Goal: Task Accomplishment & Management: Complete application form

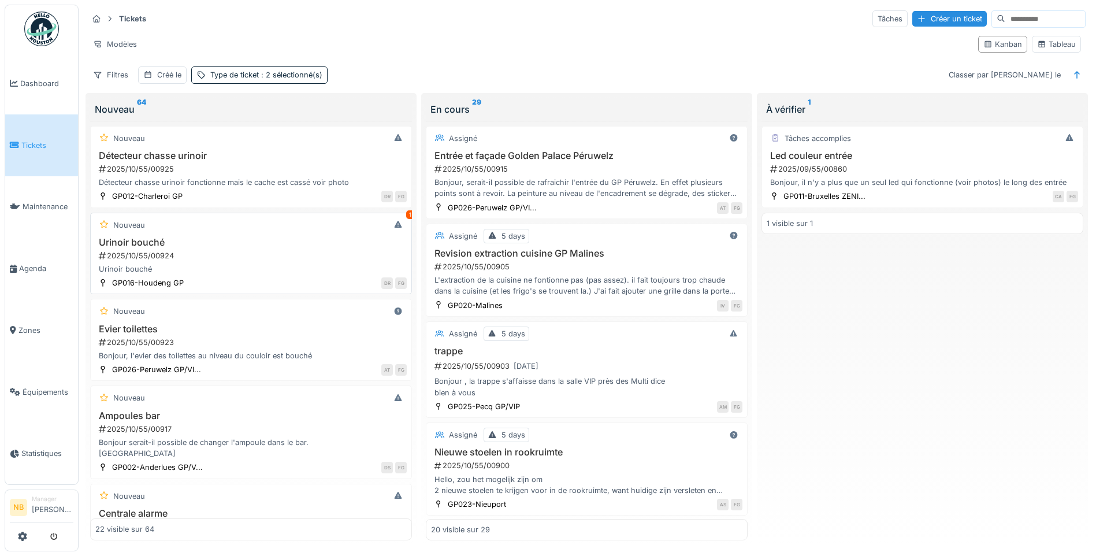
click at [302, 263] on div "Urinoir bouché 2025/10/55/00924 Urinoir bouché" at bounding box center [251, 256] width 312 height 38
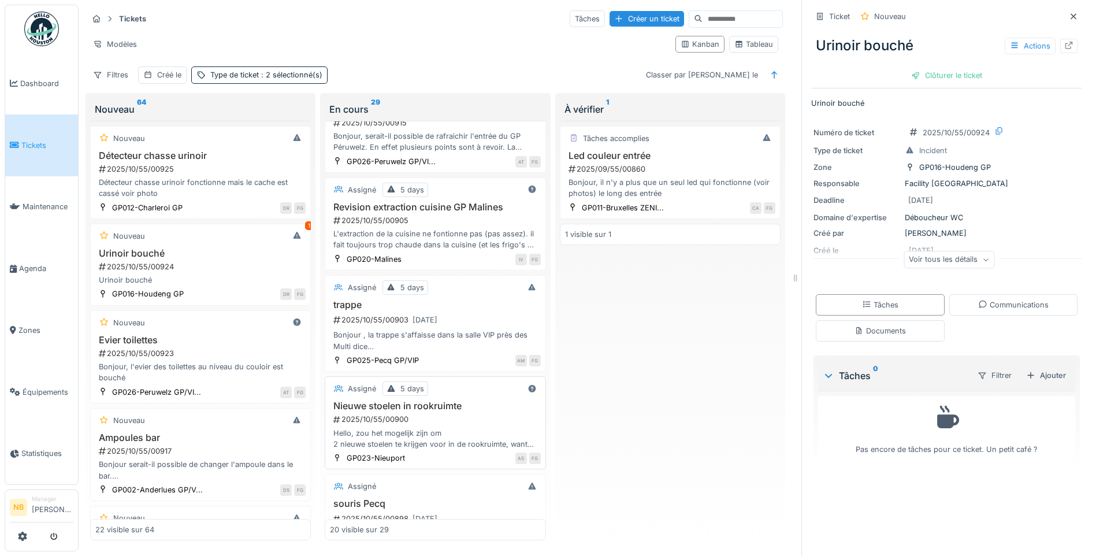
scroll to position [135, 0]
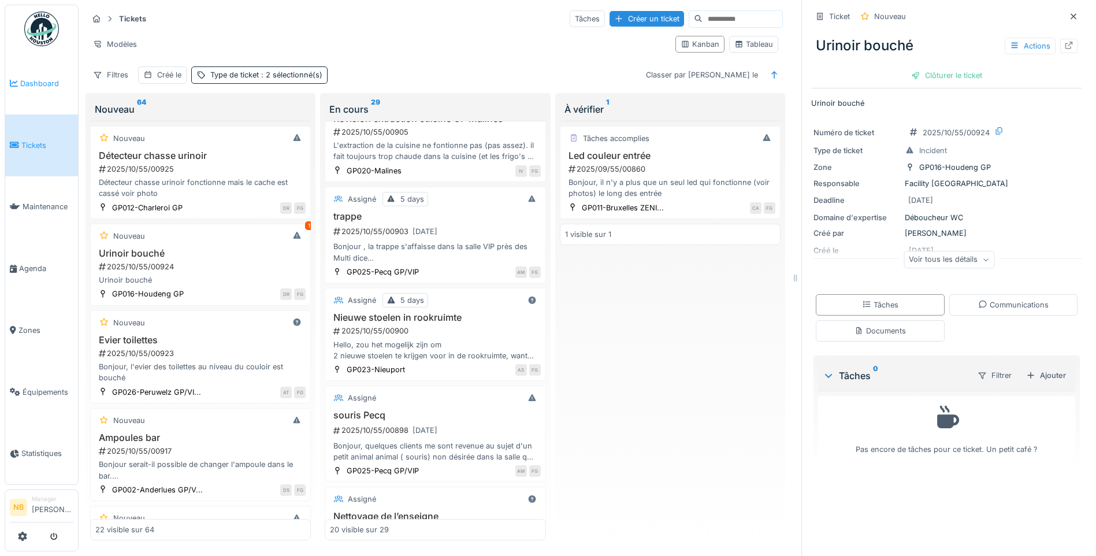
click at [35, 80] on span "Dashboard" at bounding box center [46, 83] width 53 height 11
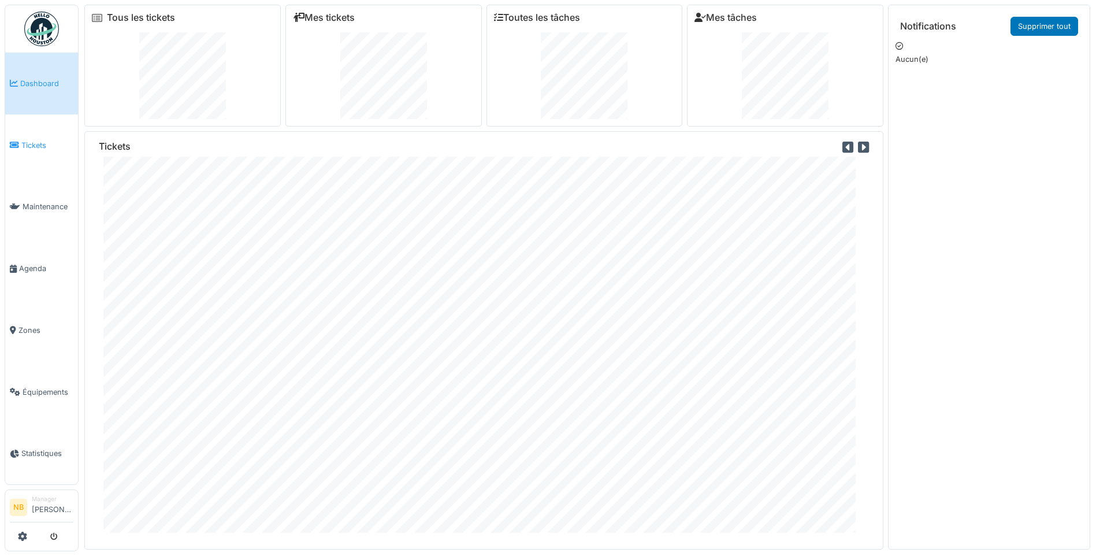
click at [27, 142] on span "Tickets" at bounding box center [47, 145] width 52 height 11
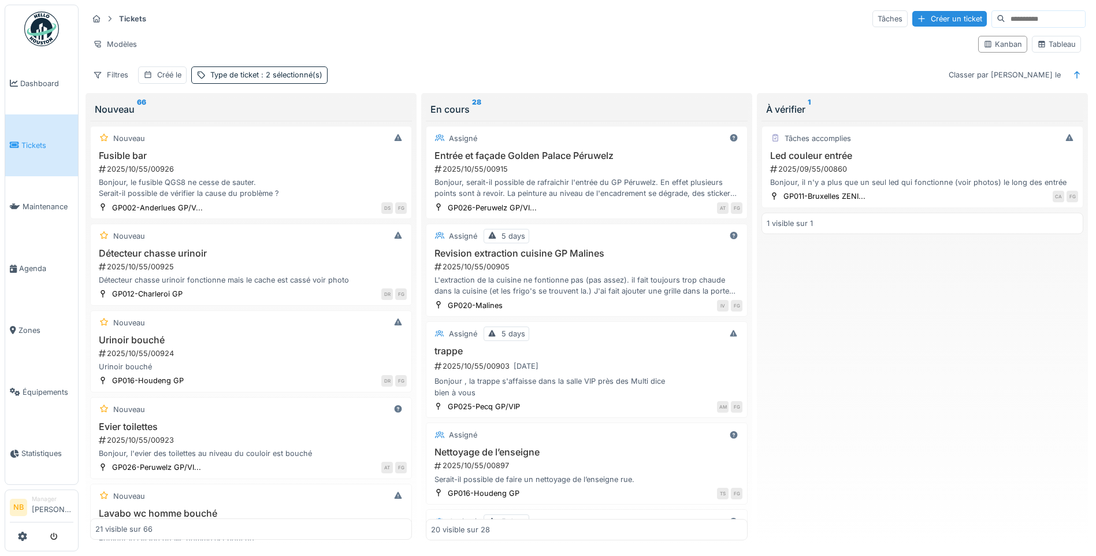
click at [785, 354] on div "Tâches accomplies Led couleur entrée 2025/09/55/00860 Bonjour, il n'y a plus qu…" at bounding box center [923, 331] width 322 height 420
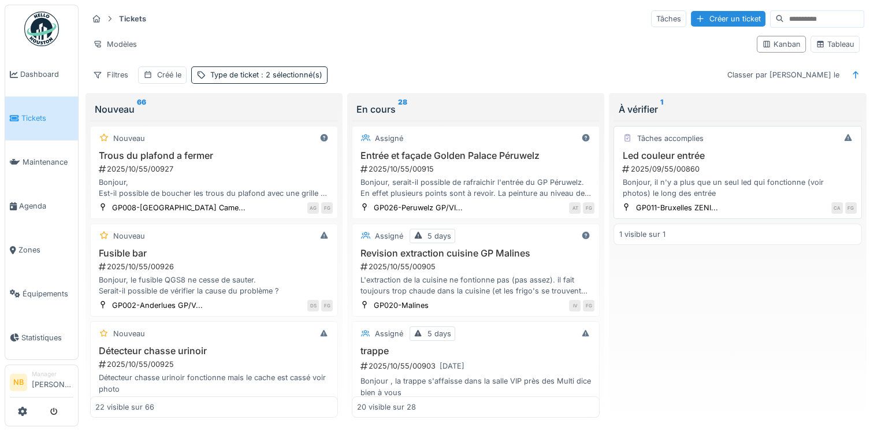
click at [676, 169] on div "2025/09/55/00860" at bounding box center [738, 169] width 235 height 11
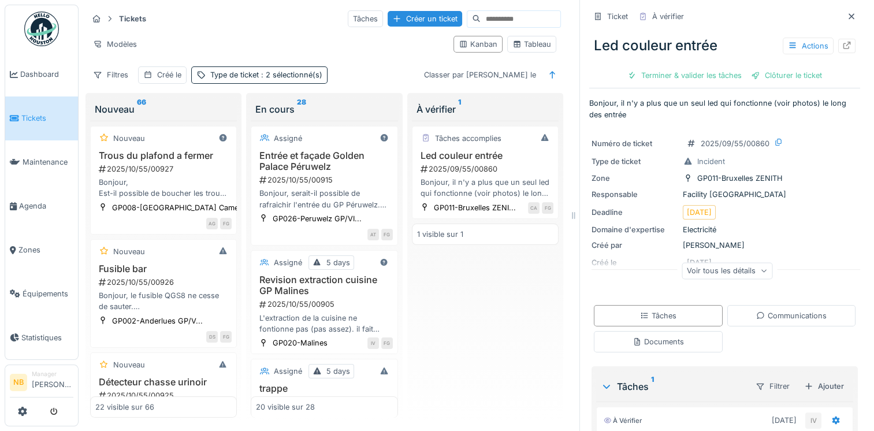
click at [502, 364] on div "Tâches accomplies Led couleur entrée 2025/09/55/00860 Bonjour, il n'y a plus qu…" at bounding box center [485, 270] width 147 height 298
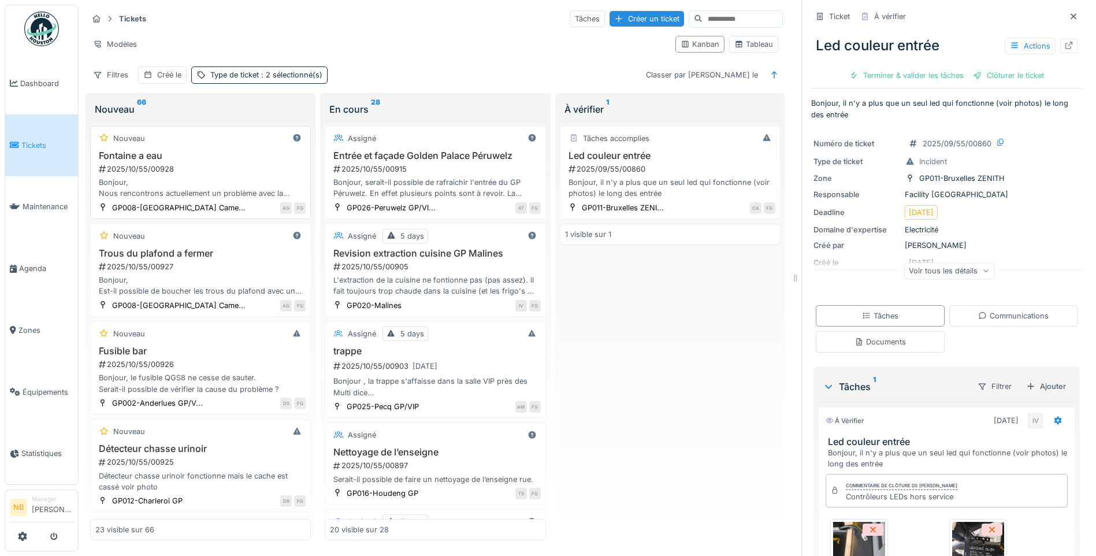
click at [185, 150] on h3 "Fontaine a eau" at bounding box center [200, 155] width 210 height 11
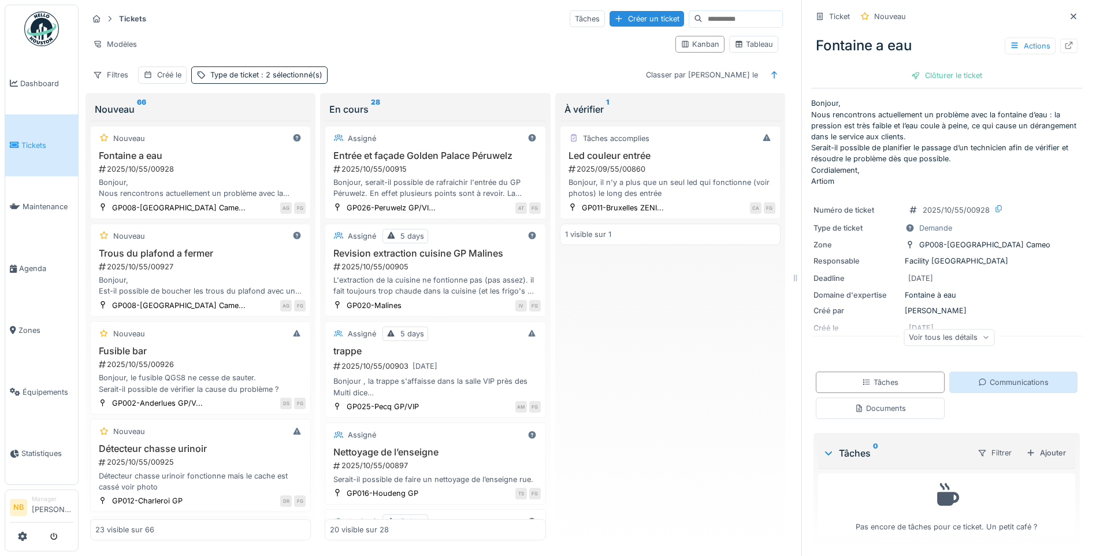
click at [1010, 384] on div "Communications" at bounding box center [1013, 382] width 71 height 11
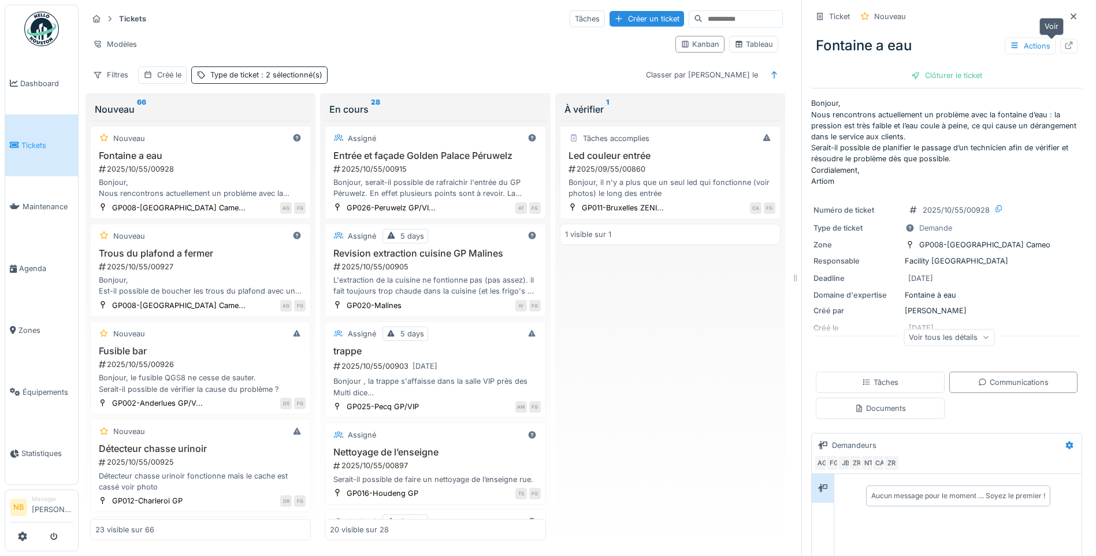
click at [1061, 39] on div at bounding box center [1069, 46] width 17 height 14
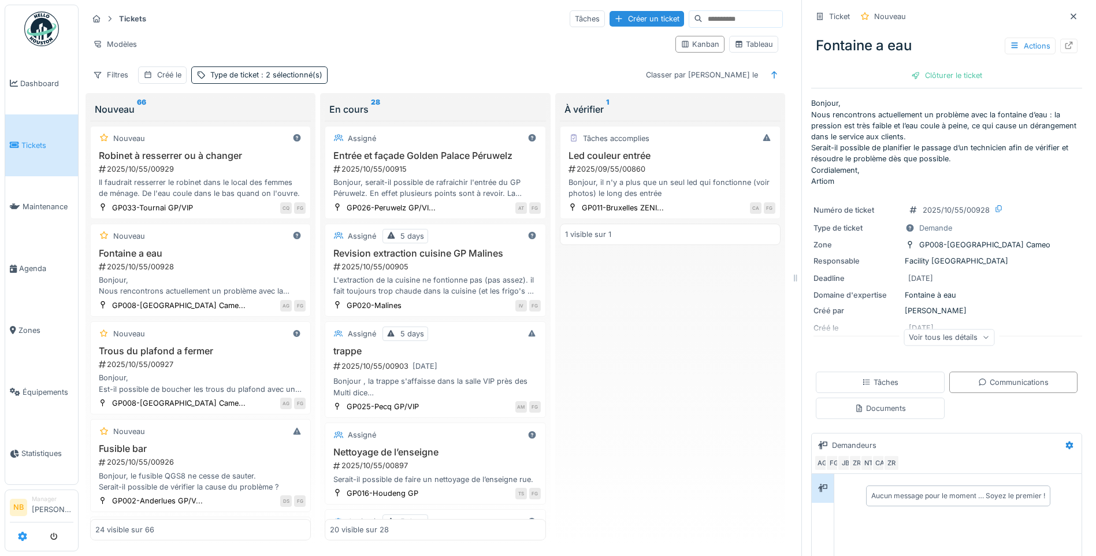
click at [24, 536] on icon at bounding box center [22, 536] width 9 height 9
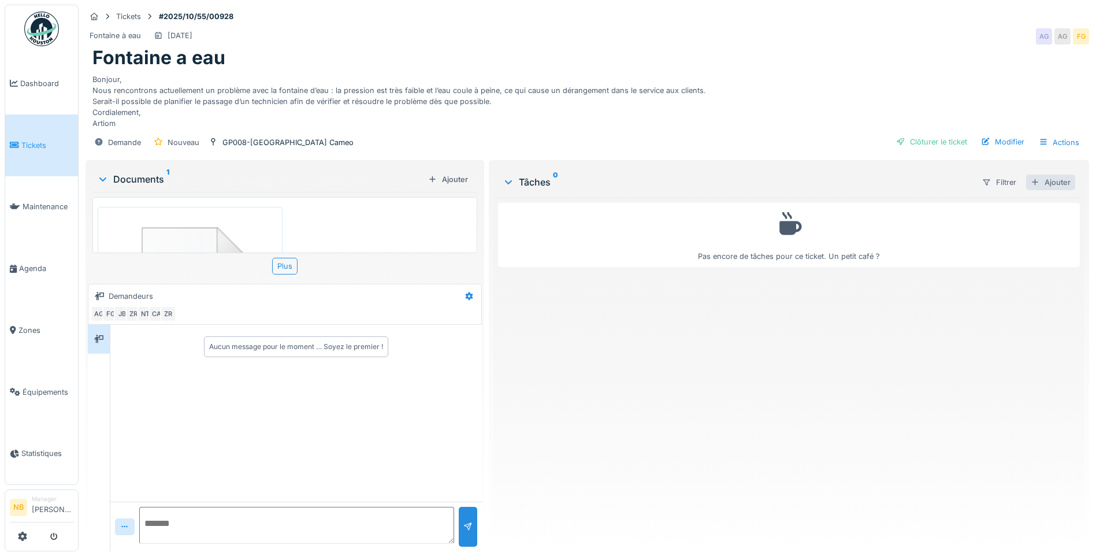
click at [1035, 190] on div "Ajouter" at bounding box center [1050, 183] width 49 height 16
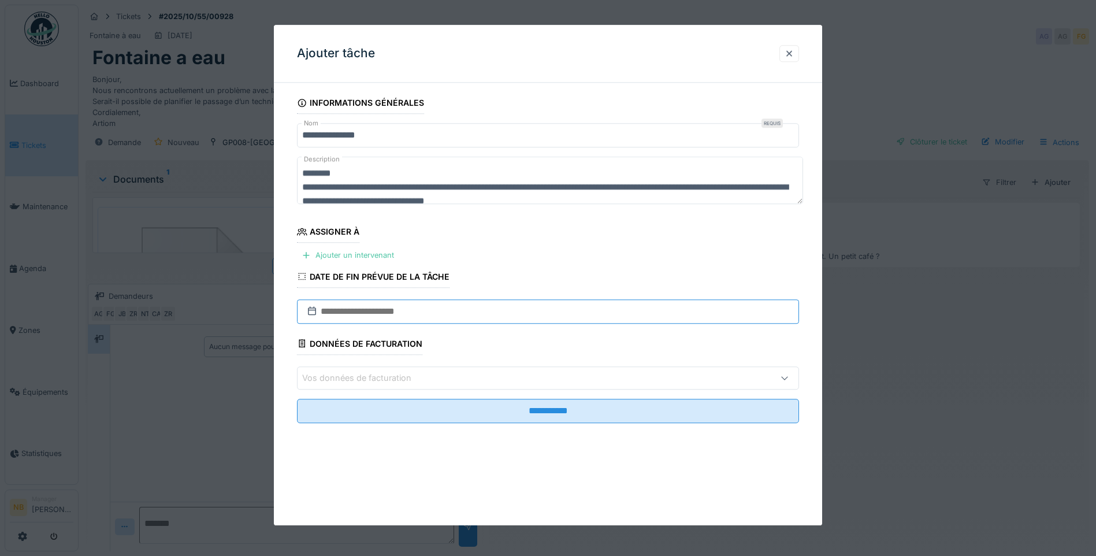
click at [411, 303] on input "text" at bounding box center [548, 311] width 502 height 24
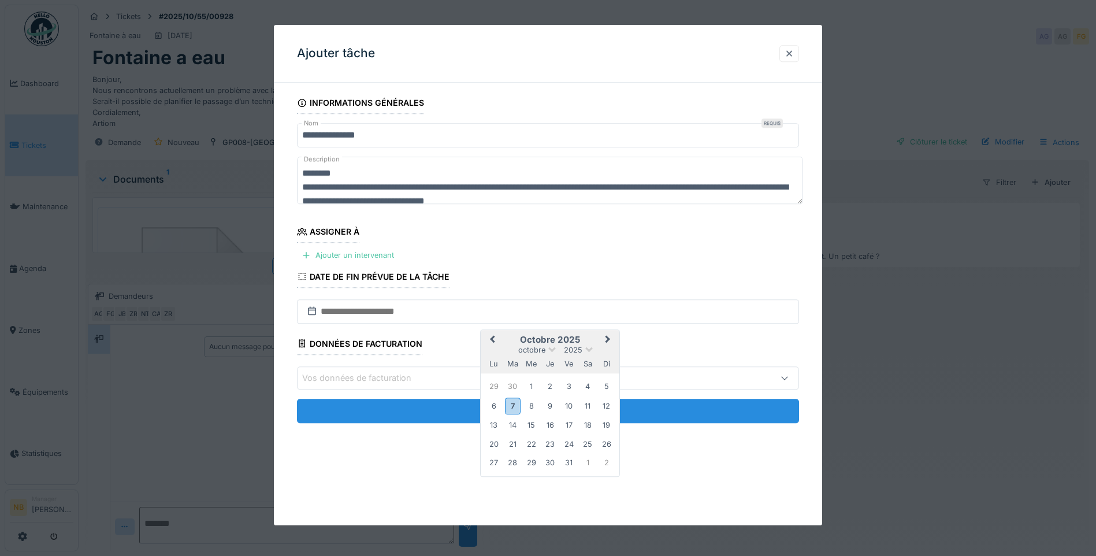
drag, startPoint x: 517, startPoint y: 404, endPoint x: 516, endPoint y: 418, distance: 13.9
click at [516, 404] on div "7" at bounding box center [513, 406] width 16 height 17
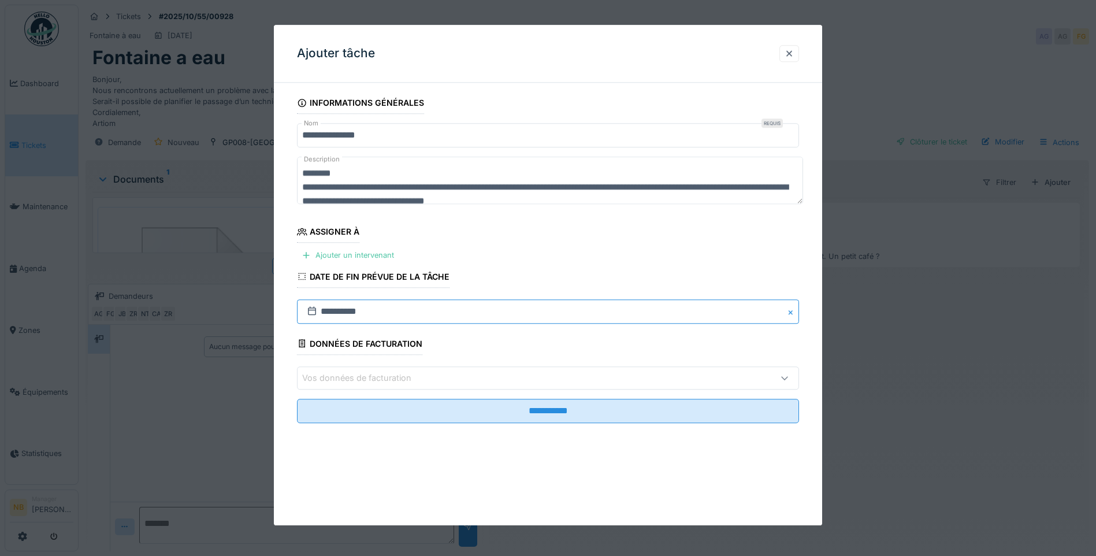
click at [430, 318] on input "**********" at bounding box center [548, 311] width 502 height 24
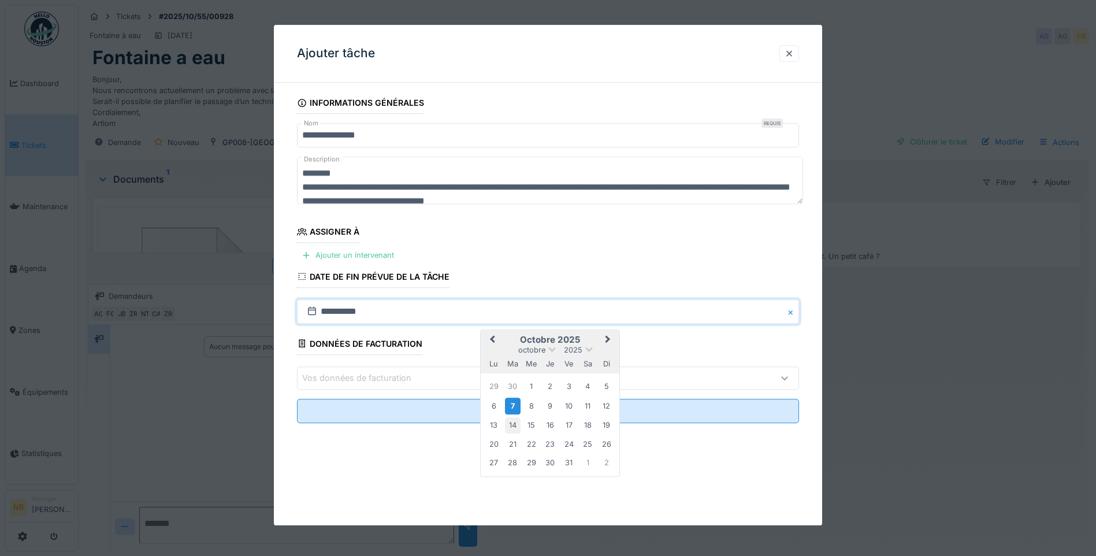
click at [509, 424] on div "14" at bounding box center [513, 426] width 16 height 16
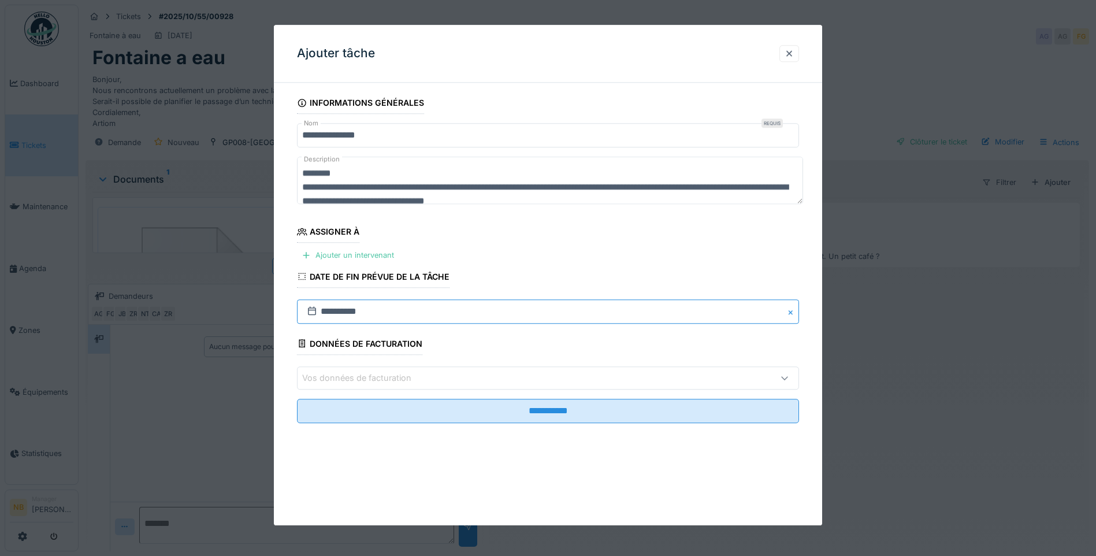
click at [403, 312] on input "**********" at bounding box center [548, 311] width 502 height 24
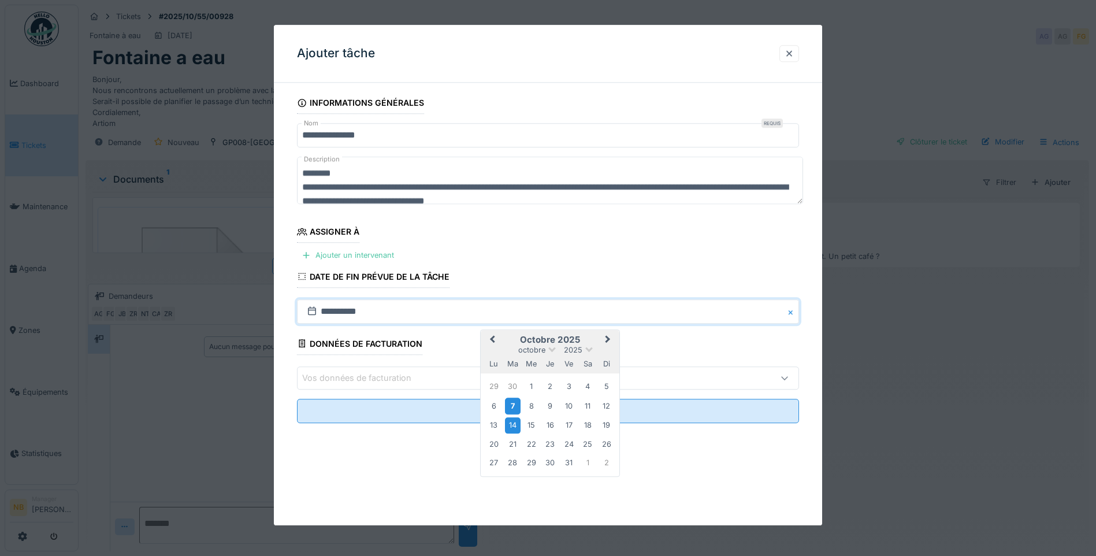
click at [517, 406] on div "7" at bounding box center [513, 406] width 16 height 17
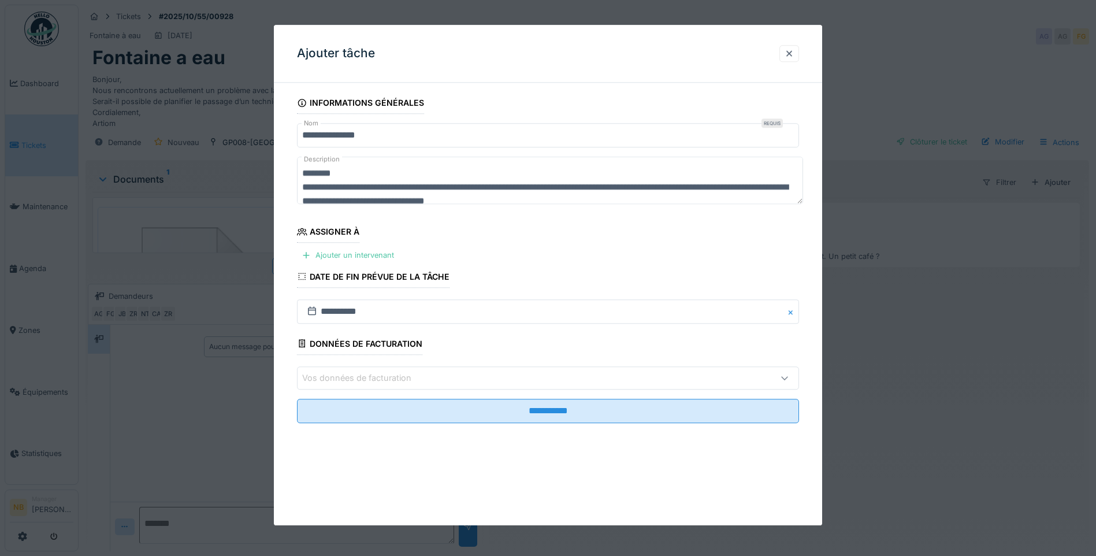
click at [384, 379] on div "Vos données de facturation" at bounding box center [364, 378] width 125 height 13
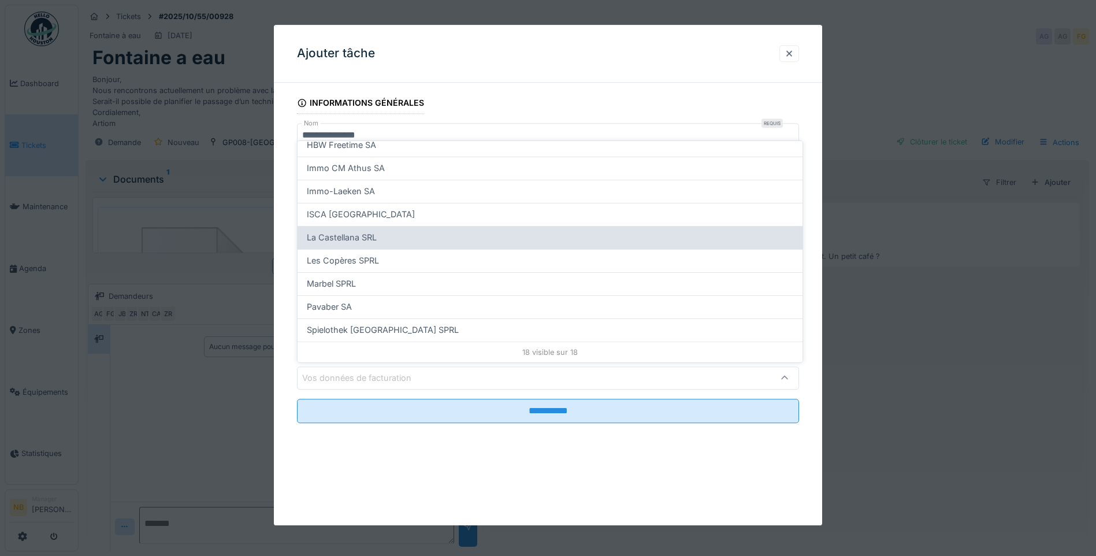
scroll to position [142, 0]
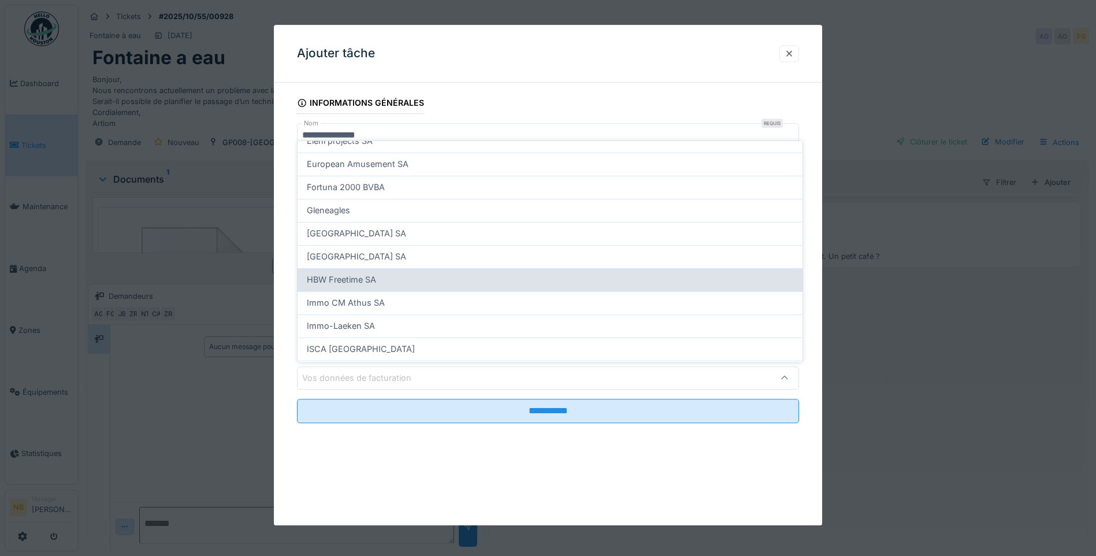
click at [377, 280] on div "HBW Freetime SA" at bounding box center [550, 279] width 487 height 13
type input "*"
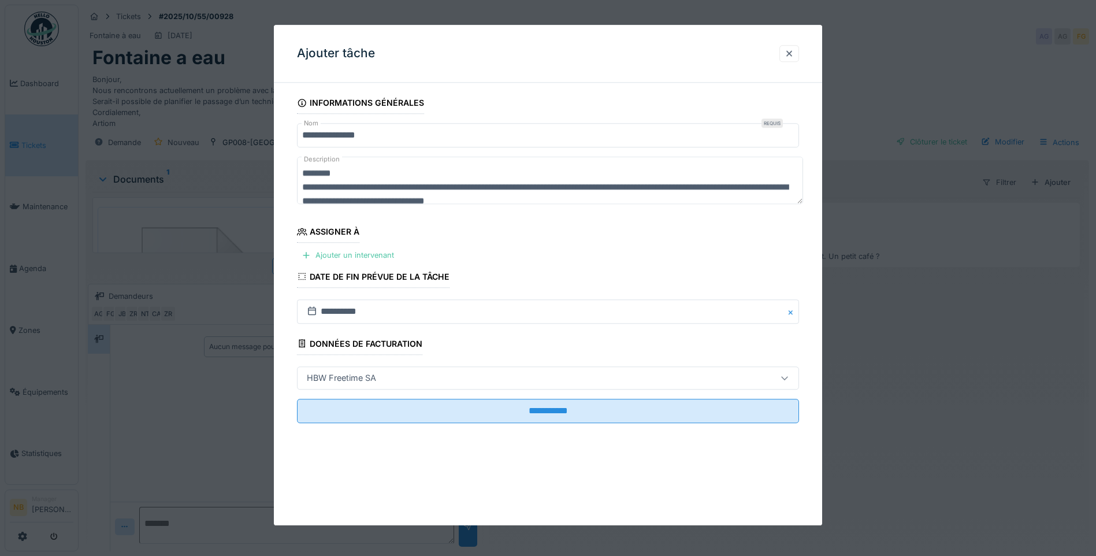
click at [335, 242] on div "Assigner à" at bounding box center [328, 234] width 62 height 20
click at [354, 251] on div "Ajouter un intervenant" at bounding box center [348, 256] width 102 height 16
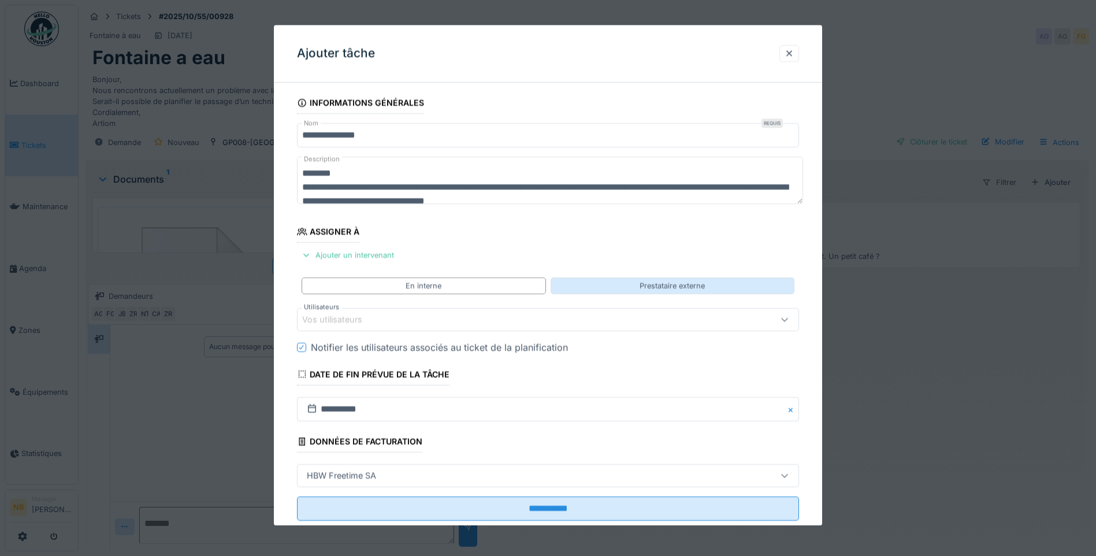
click at [648, 277] on div "En interne Prestataire externe" at bounding box center [548, 286] width 502 height 26
click at [648, 284] on div "Prestataire externe" at bounding box center [672, 285] width 65 height 11
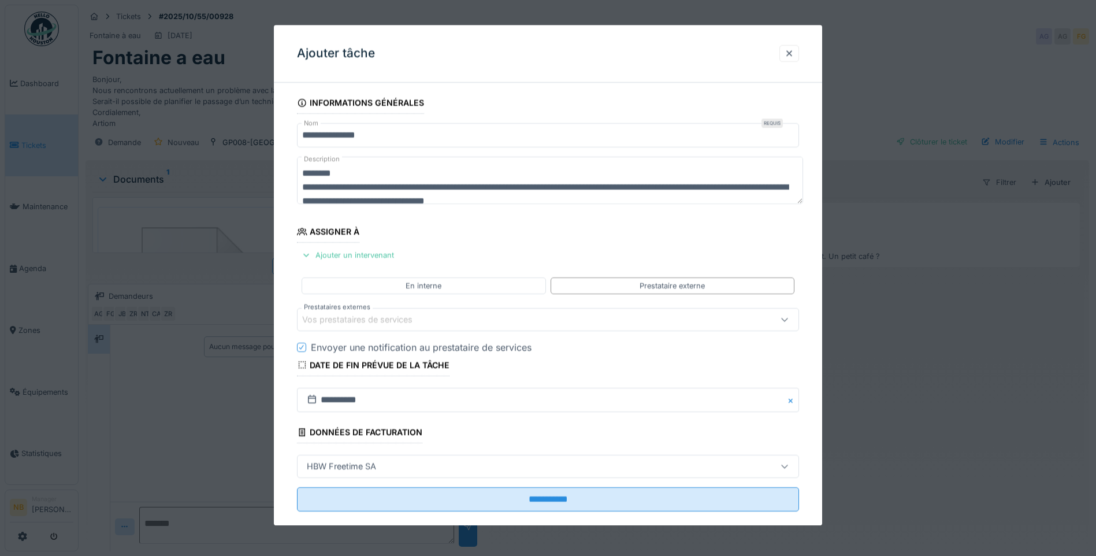
click at [570, 319] on div "Vos prestataires de services" at bounding box center [518, 319] width 433 height 13
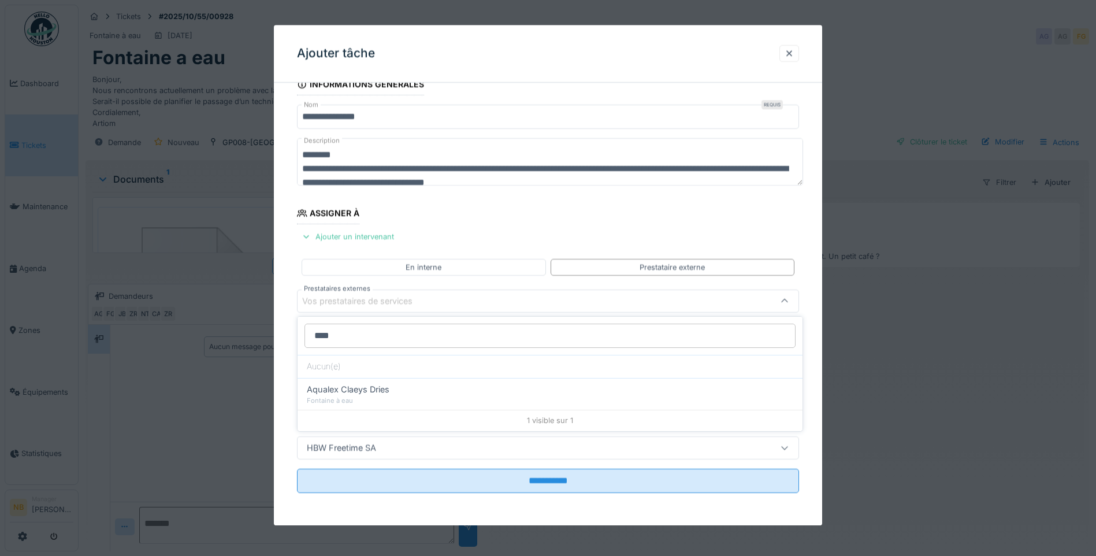
type input "****"
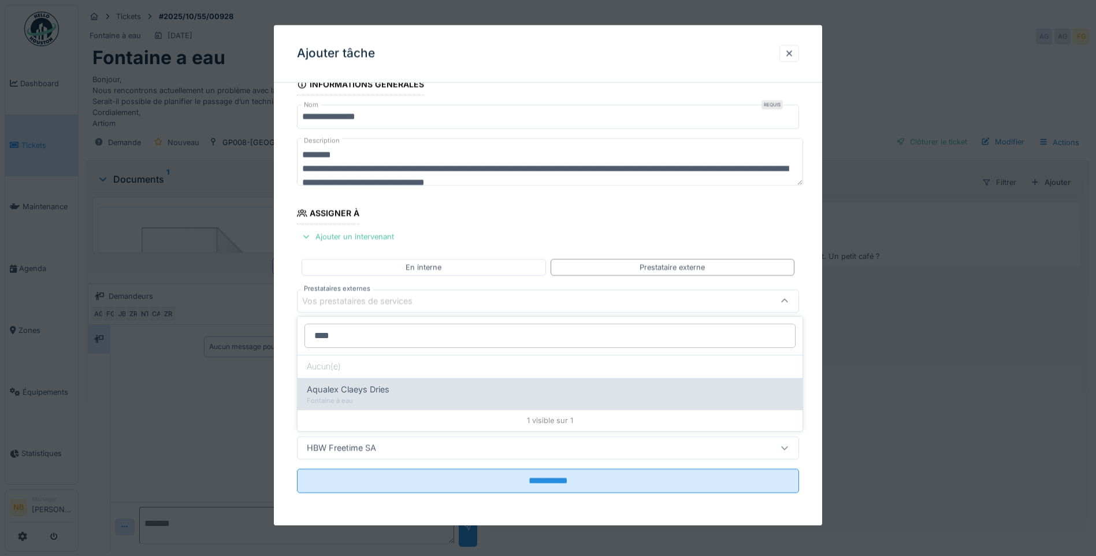
click at [547, 403] on div "Fontaine à eau" at bounding box center [550, 401] width 487 height 10
type input "*****"
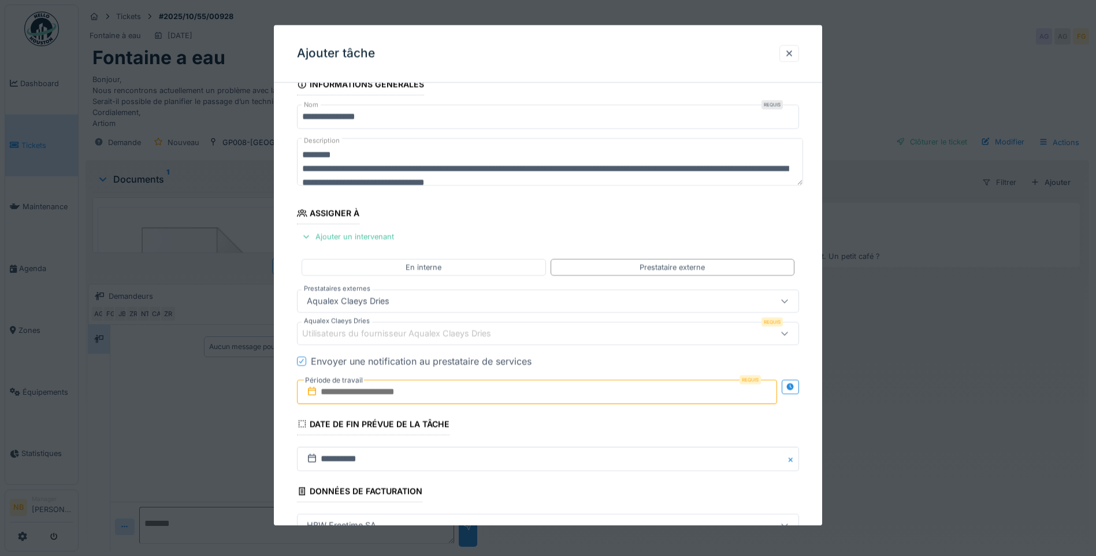
click at [494, 390] on input "text" at bounding box center [537, 392] width 480 height 24
click at [502, 320] on div "14" at bounding box center [502, 323] width 16 height 16
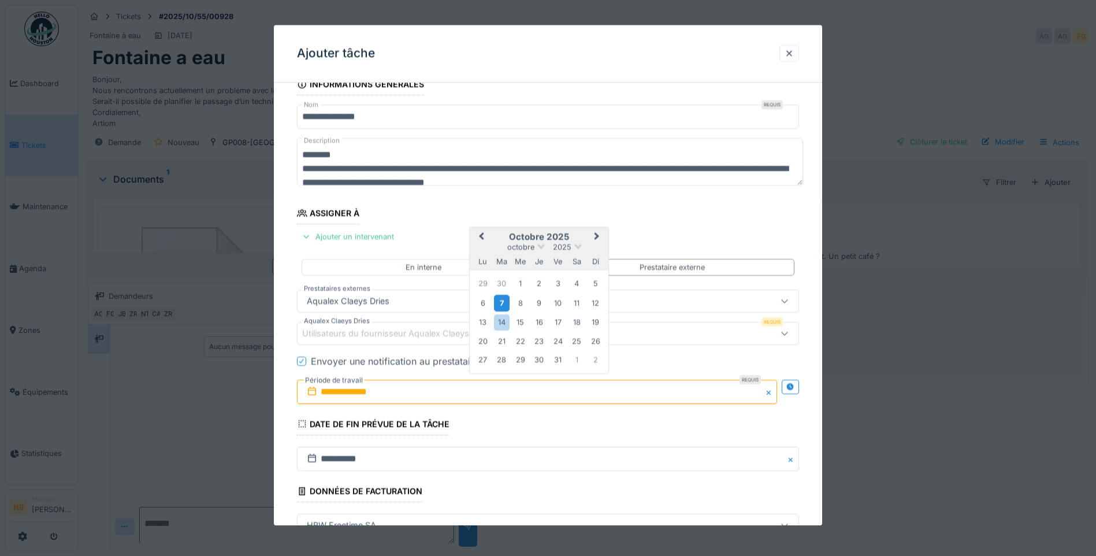
click at [502, 302] on div "7" at bounding box center [502, 303] width 16 height 17
click at [507, 319] on div "14" at bounding box center [502, 323] width 16 height 16
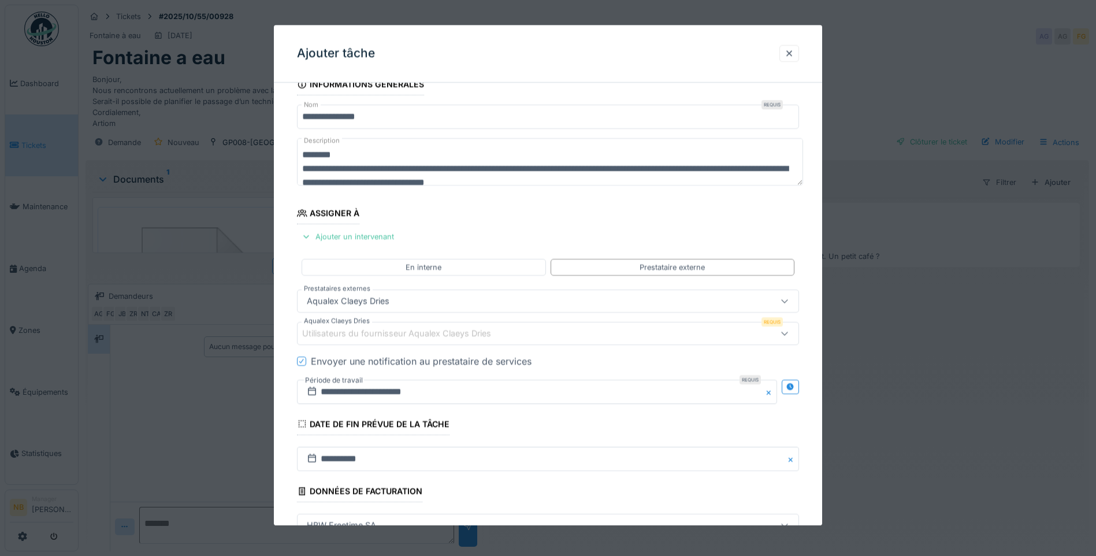
click at [468, 331] on div "Utilisateurs du fournisseur Aqualex Claeys Dries" at bounding box center [404, 333] width 205 height 13
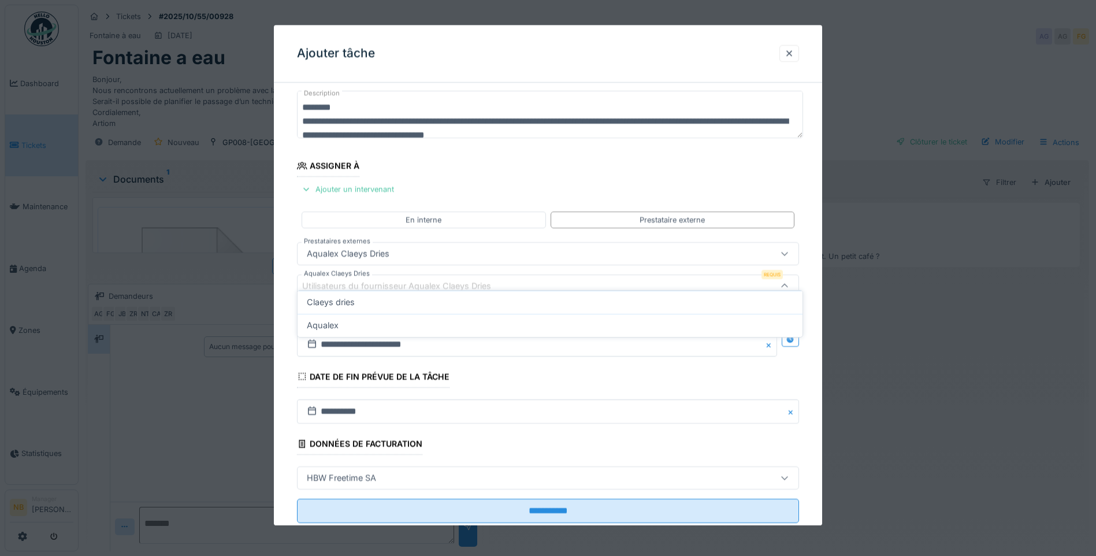
scroll to position [77, 0]
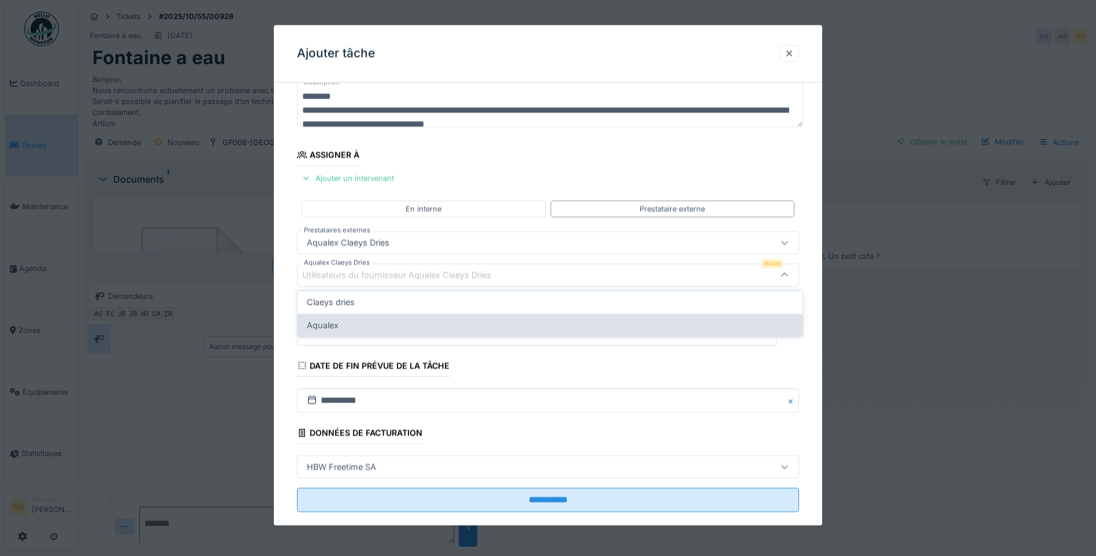
click at [361, 318] on div "Aqualex" at bounding box center [550, 325] width 505 height 23
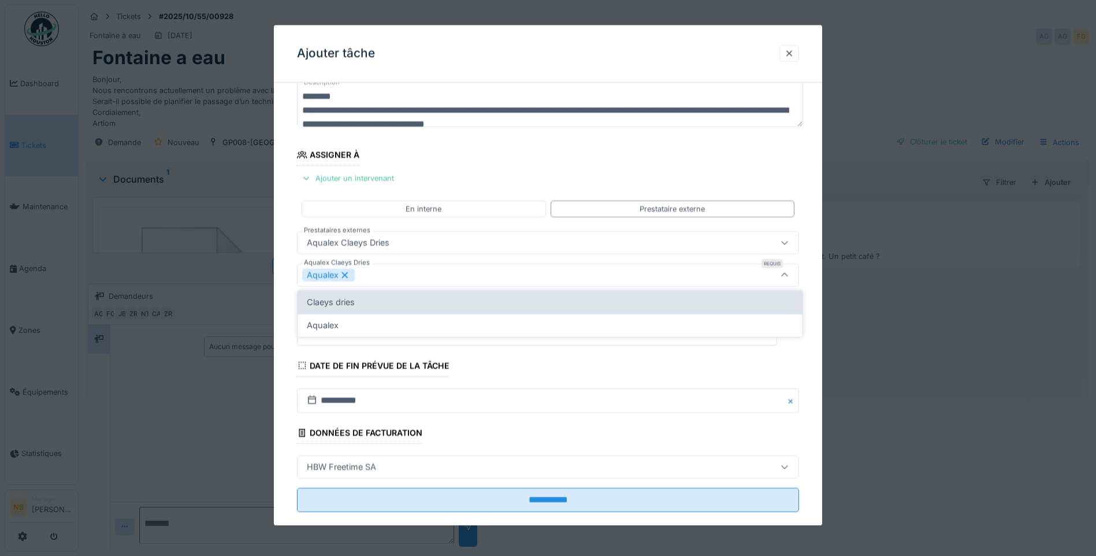
click at [374, 307] on div "Claeys dries" at bounding box center [550, 302] width 487 height 13
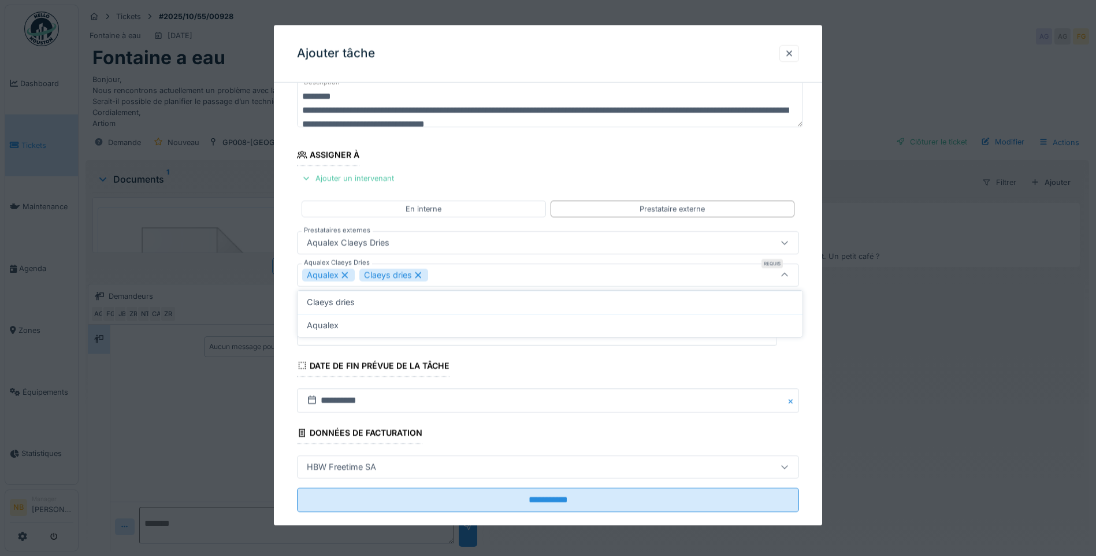
click at [411, 275] on div "Claeys dries" at bounding box center [393, 275] width 69 height 13
type input "*****"
click at [459, 242] on div "Aqualex Claeys Dries" at bounding box center [518, 242] width 433 height 13
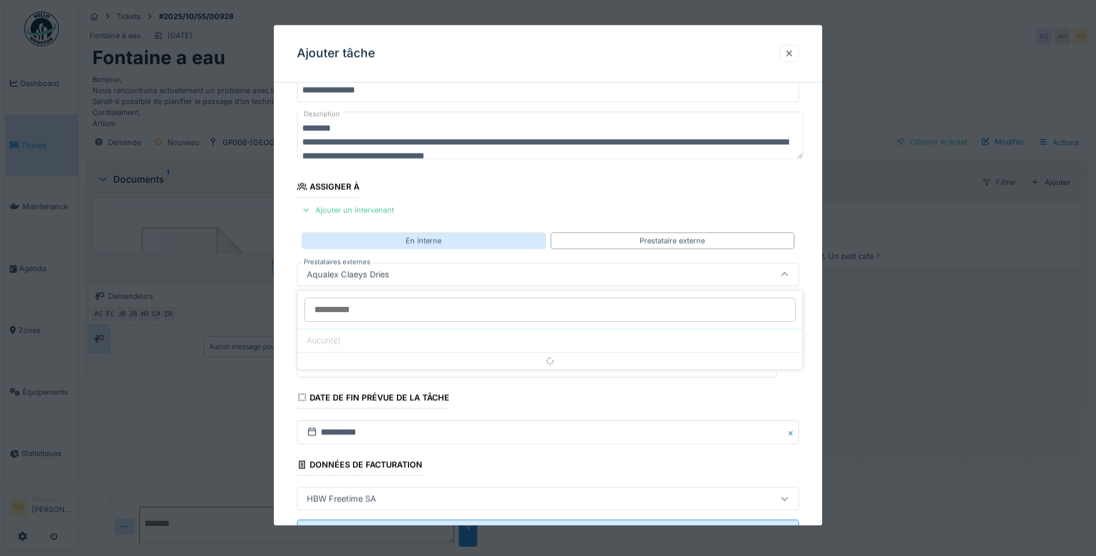
scroll to position [45, 0]
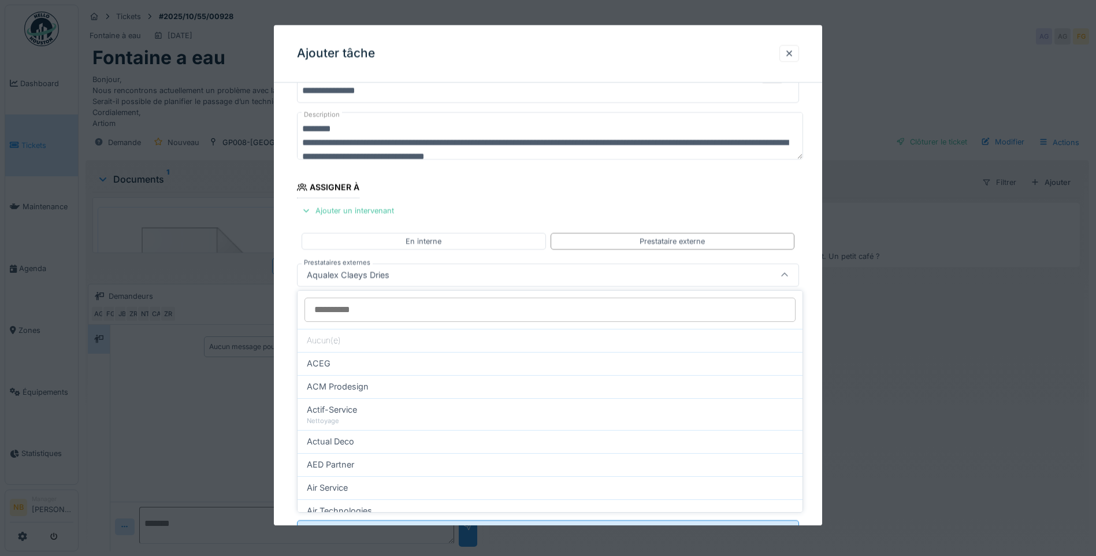
click at [554, 201] on fieldset "**********" at bounding box center [548, 300] width 502 height 506
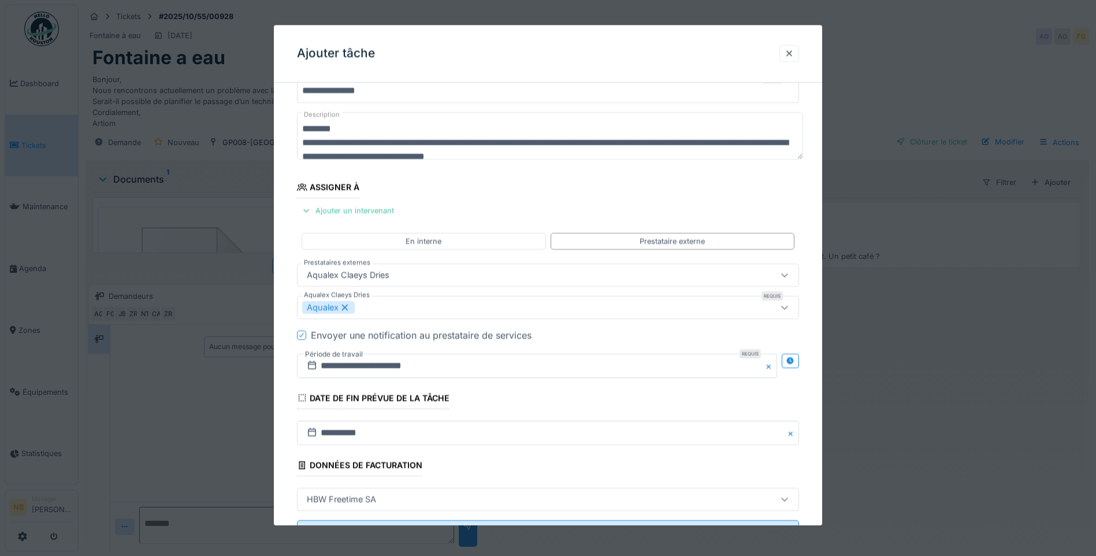
click at [433, 309] on div "Aqualex" at bounding box center [518, 307] width 433 height 13
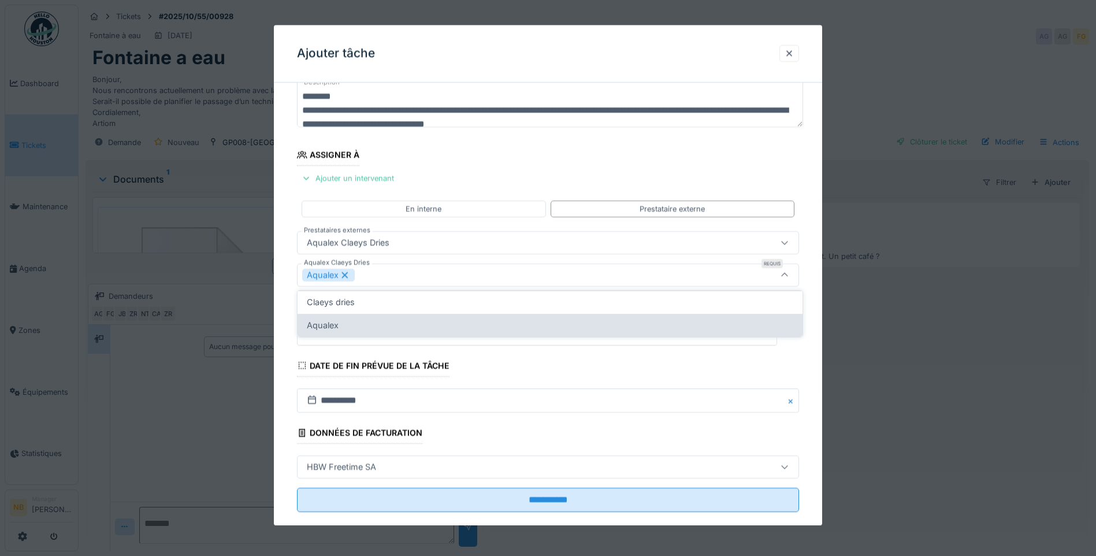
click at [392, 329] on div "Aqualex" at bounding box center [550, 325] width 487 height 13
drag, startPoint x: 398, startPoint y: 325, endPoint x: 429, endPoint y: 321, distance: 31.4
click at [399, 326] on div "Aqualex" at bounding box center [550, 325] width 487 height 13
type input "*****"
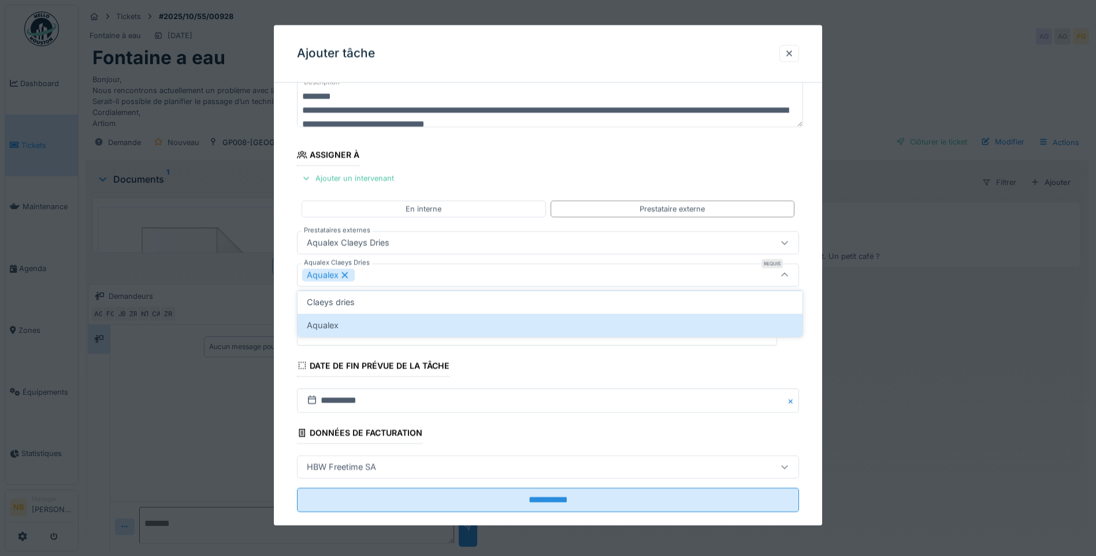
click at [588, 154] on fieldset "**********" at bounding box center [548, 268] width 502 height 506
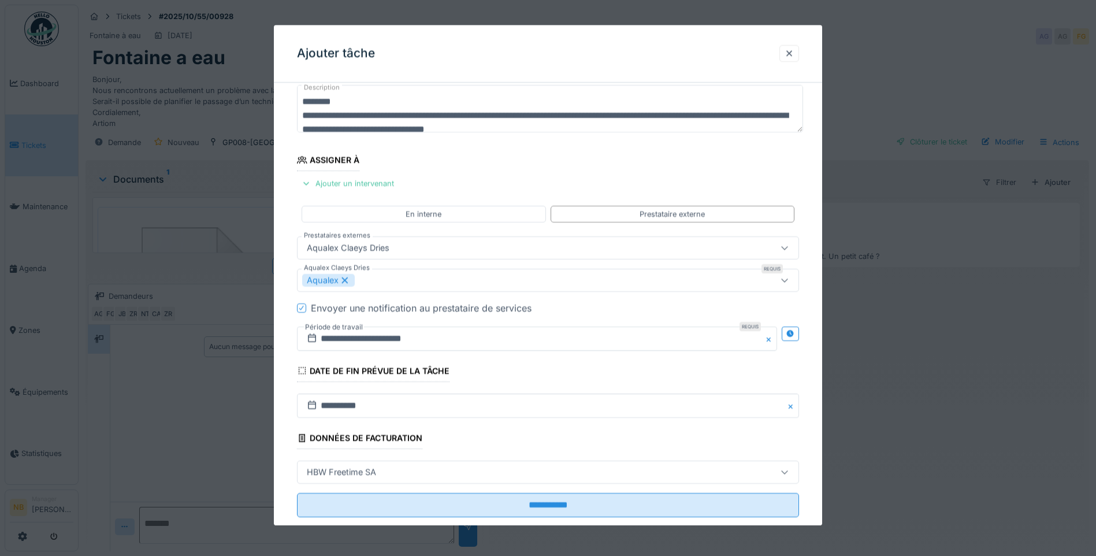
scroll to position [96, 0]
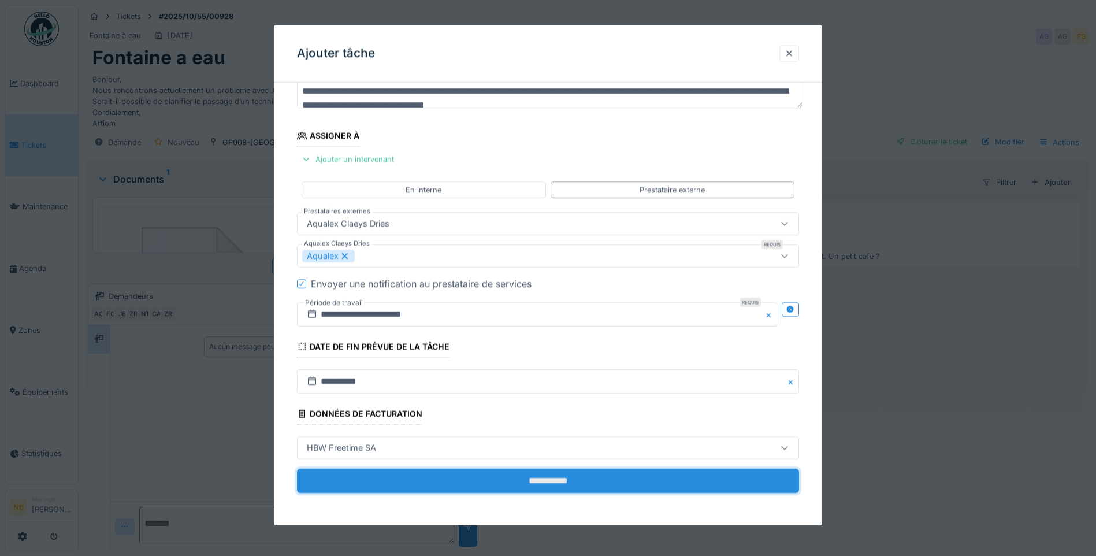
click at [614, 475] on input "**********" at bounding box center [548, 481] width 502 height 24
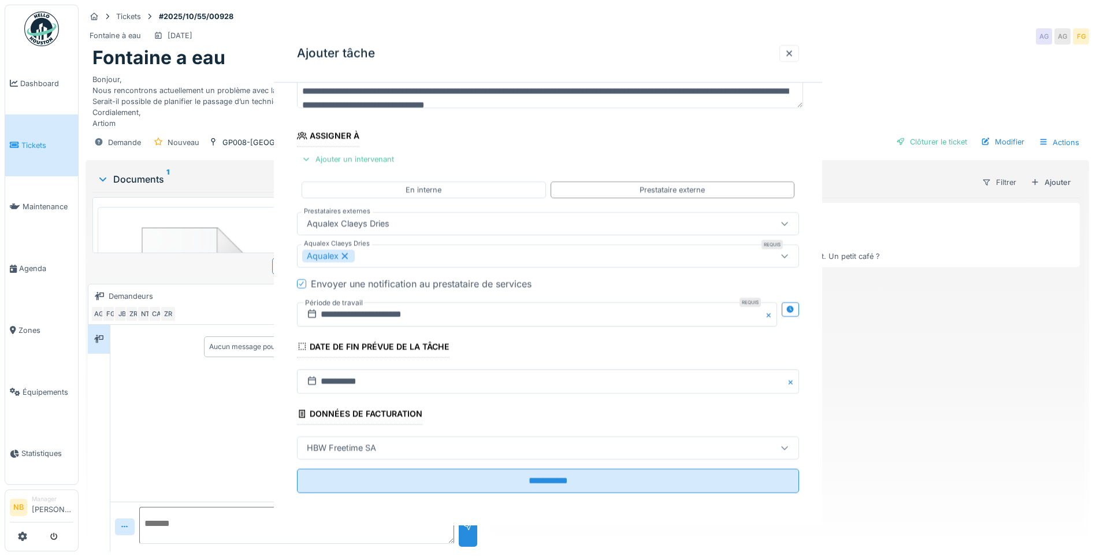
scroll to position [0, 0]
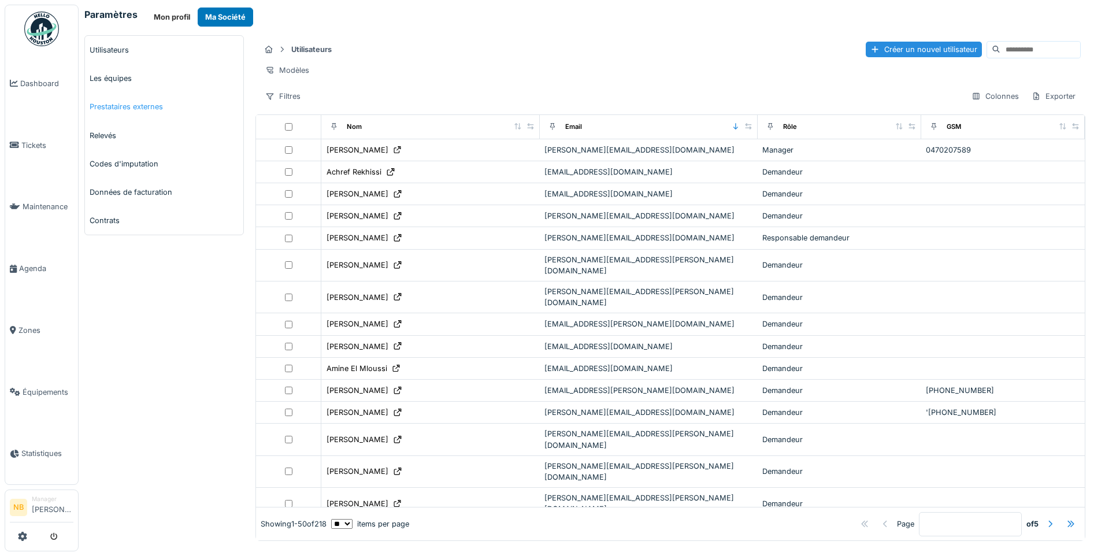
click at [131, 105] on link "Prestataires externes" at bounding box center [164, 106] width 158 height 28
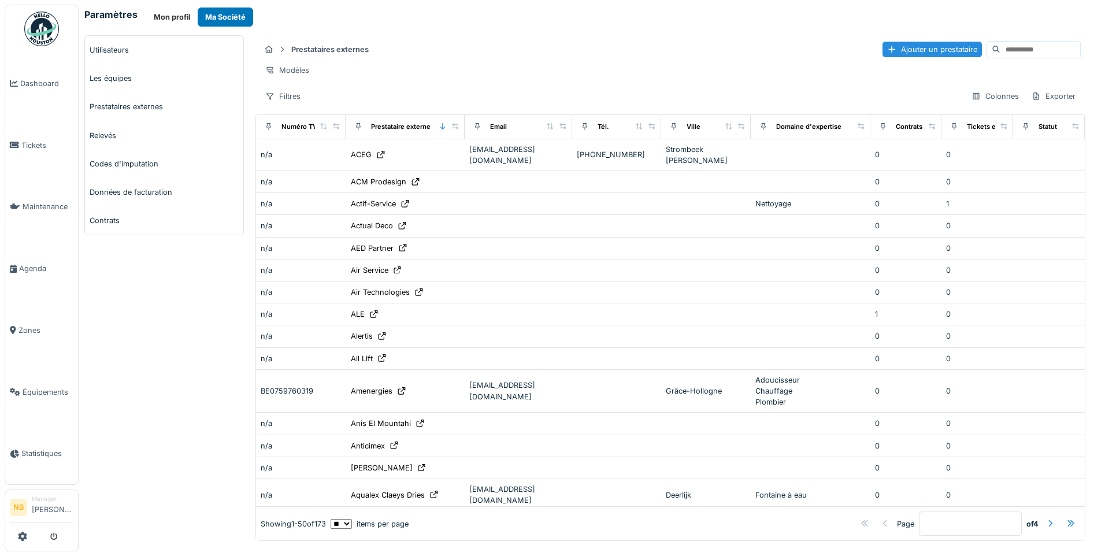
click at [1000, 53] on input at bounding box center [1040, 50] width 80 height 16
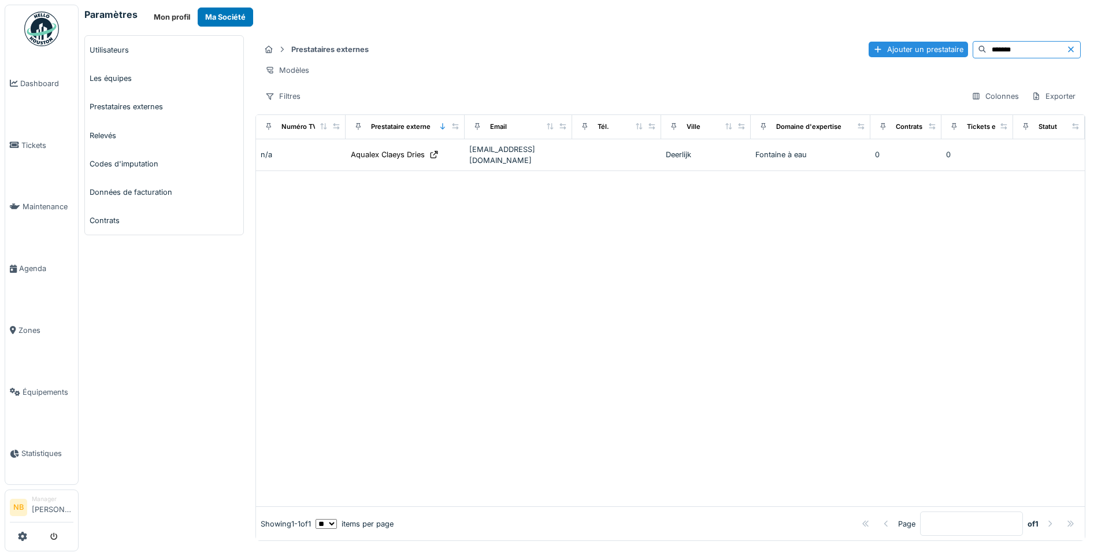
type input "*******"
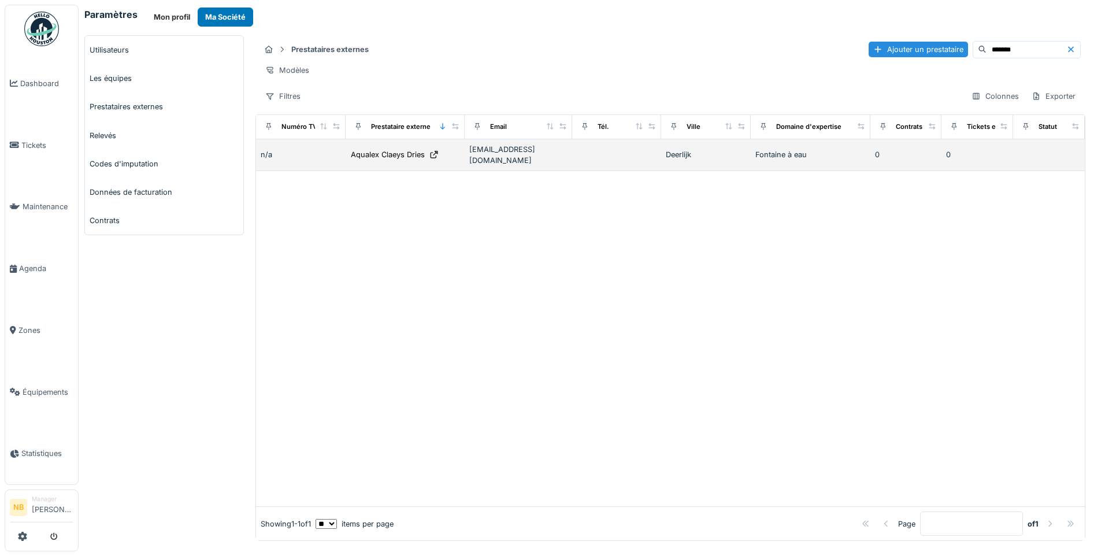
click at [392, 150] on td "Aqualex Claeys Dries" at bounding box center [405, 155] width 119 height 32
click at [399, 157] on div "Aqualex Claeys Dries" at bounding box center [388, 154] width 74 height 11
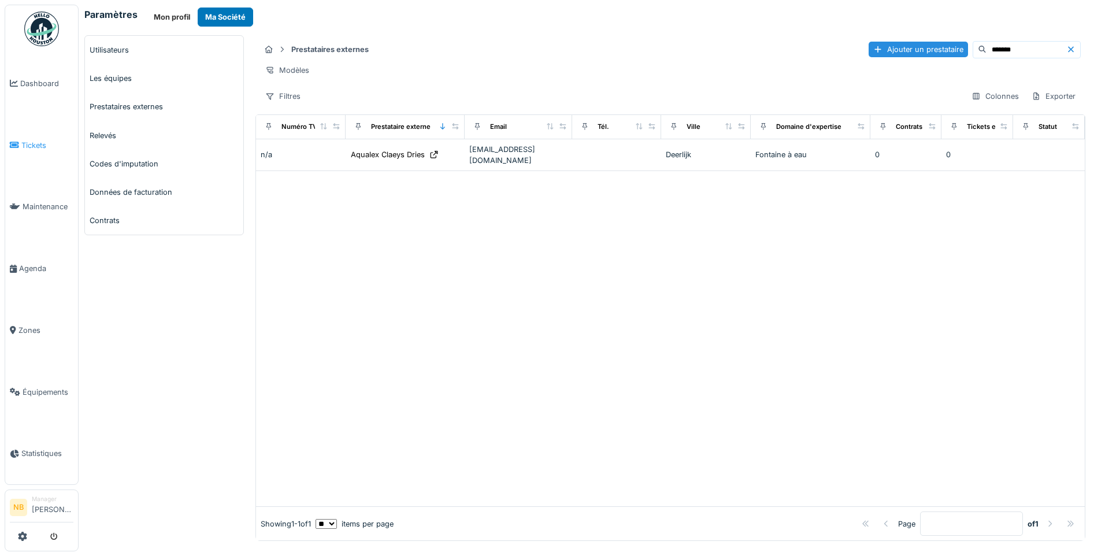
click at [29, 140] on span "Tickets" at bounding box center [47, 145] width 52 height 11
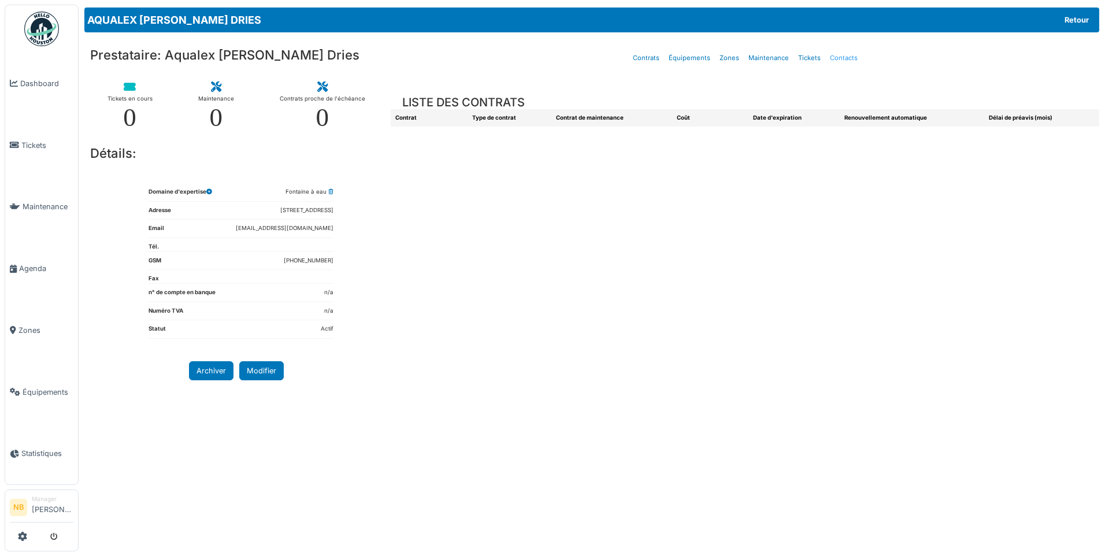
click at [844, 55] on link "Contacts" at bounding box center [843, 58] width 37 height 27
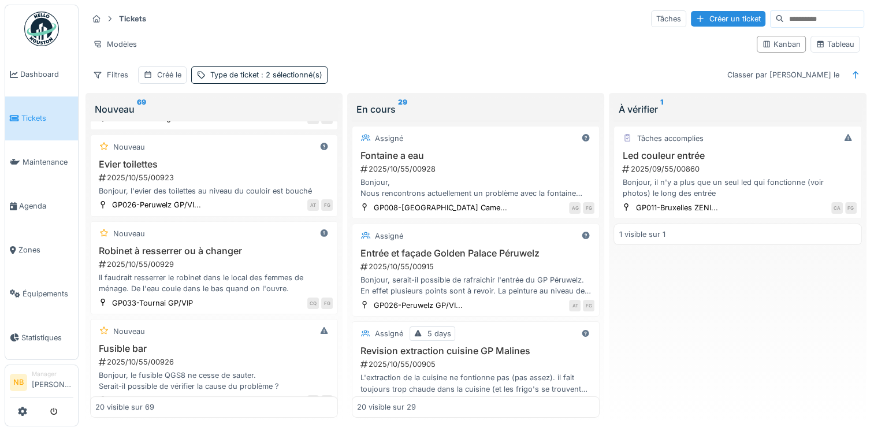
scroll to position [189, 0]
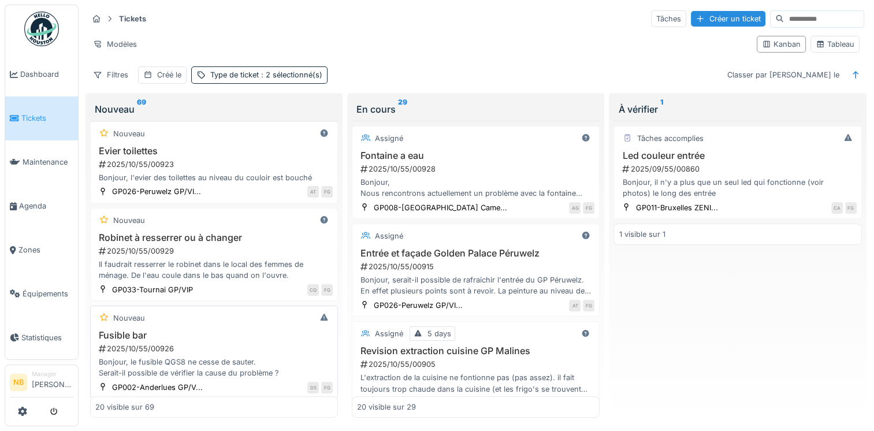
click at [238, 322] on div "Nouveau" at bounding box center [214, 318] width 238 height 14
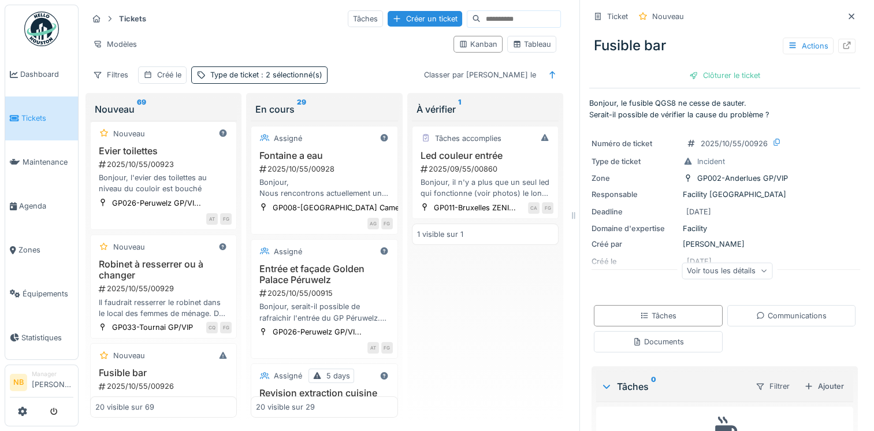
click at [707, 268] on div "Voir tous les détails" at bounding box center [727, 270] width 91 height 17
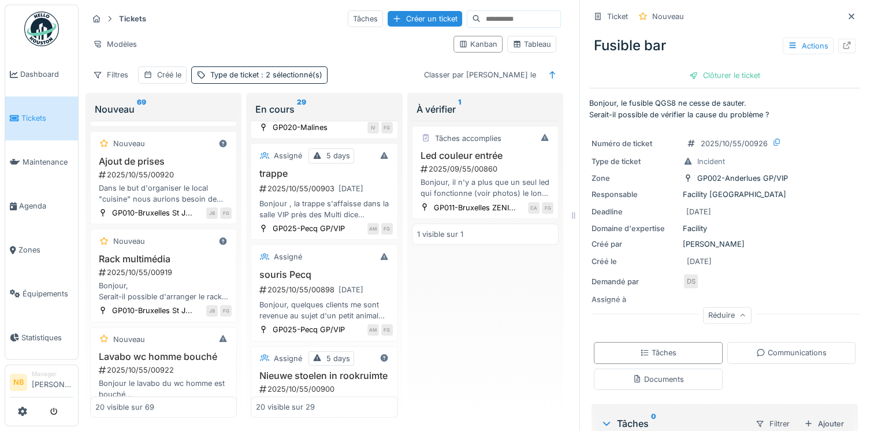
scroll to position [333, 0]
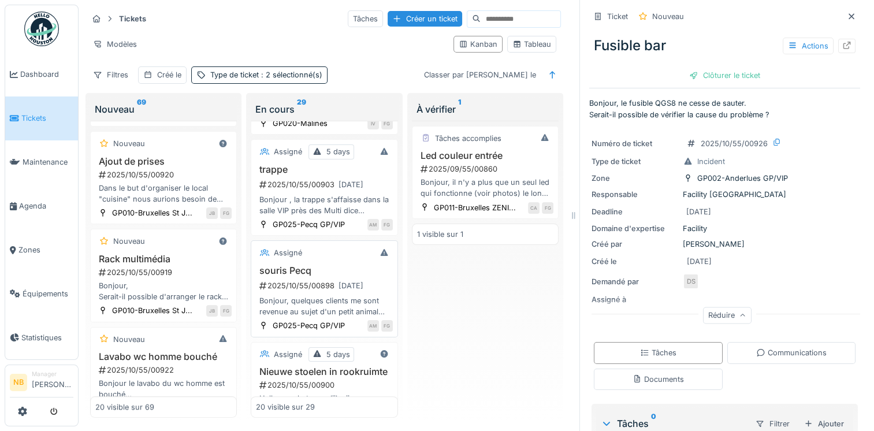
click at [339, 265] on h3 "souris Pecq" at bounding box center [324, 270] width 136 height 11
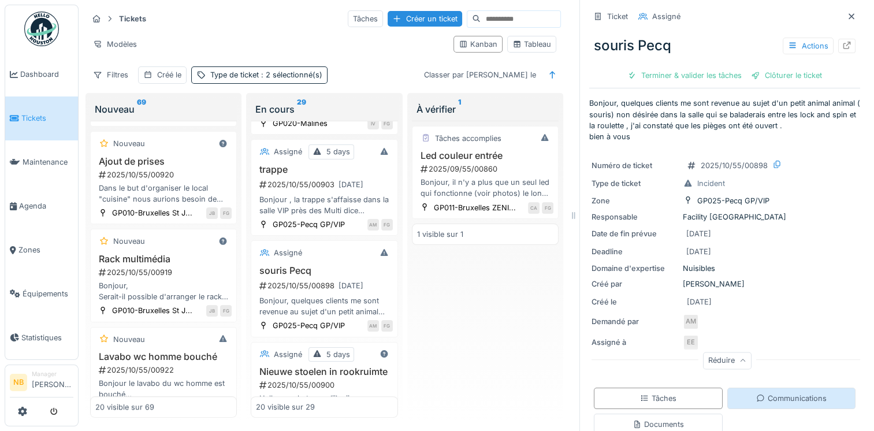
click at [802, 398] on div "Communications" at bounding box center [792, 398] width 71 height 11
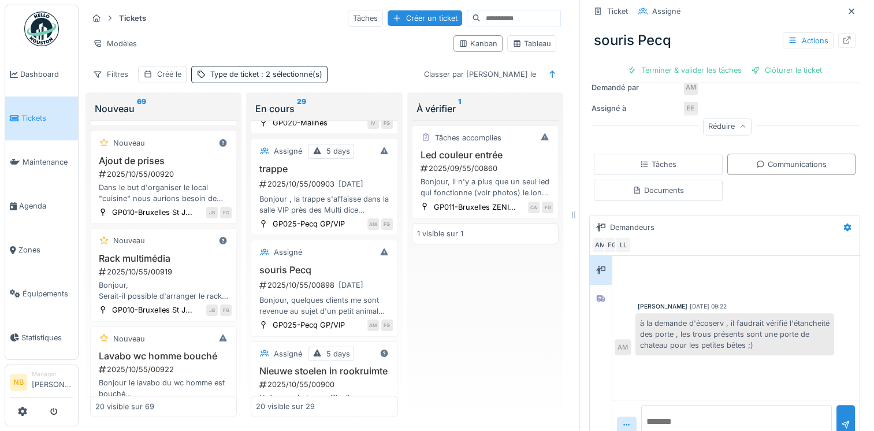
scroll to position [255, 0]
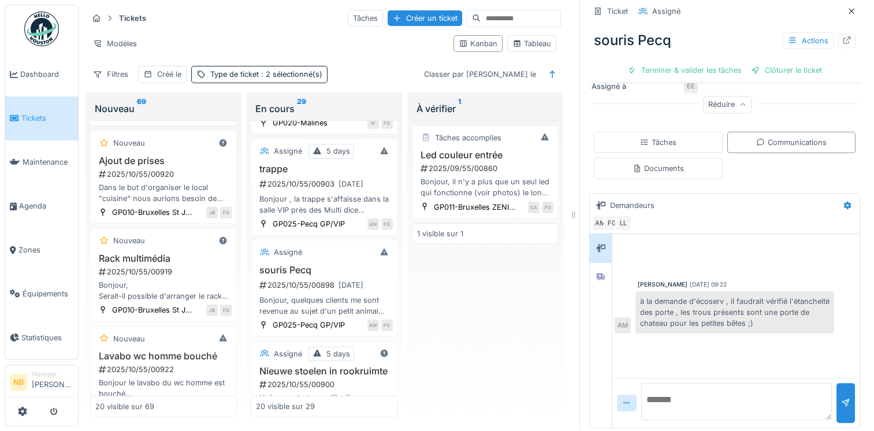
click at [704, 398] on textarea at bounding box center [737, 401] width 191 height 37
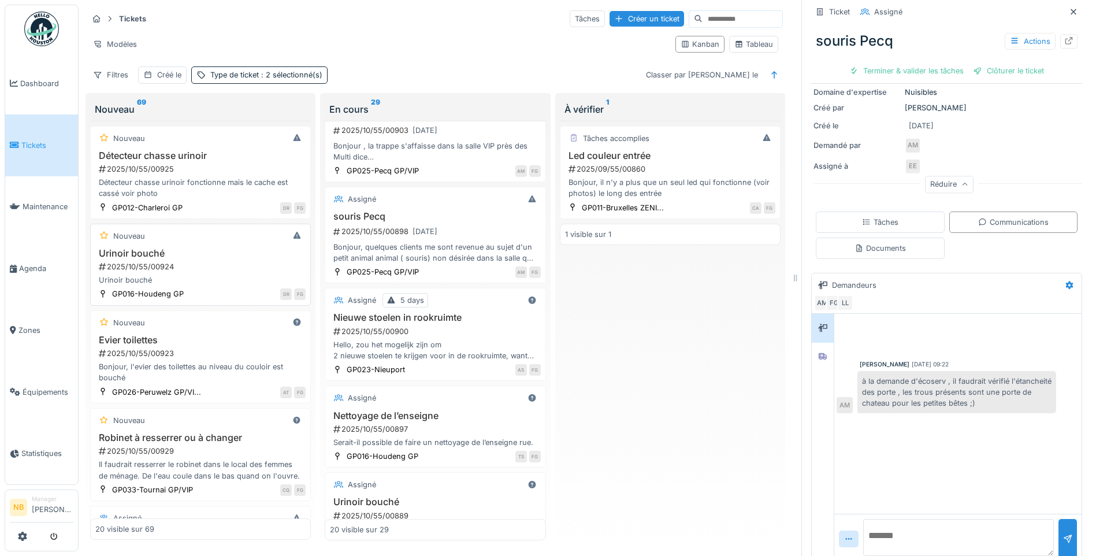
scroll to position [0, 0]
